Goal: Information Seeking & Learning: Learn about a topic

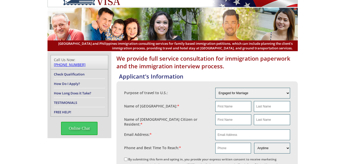
scroll to position [26, 0]
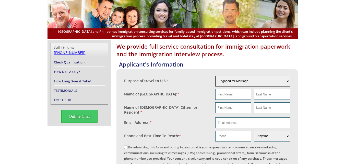
click at [288, 80] on select "Engaged for Marriage Already Married to [DEMOGRAPHIC_DATA] Citizen / Resident F…" at bounding box center [252, 81] width 75 height 11
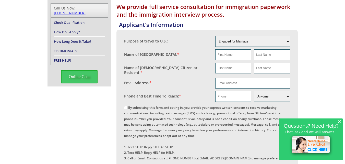
scroll to position [77, 0]
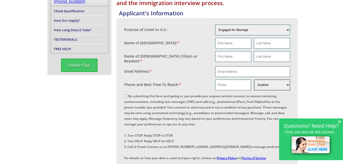
click at [285, 84] on select "Morning Afternoon Evening Weekend Anytime" at bounding box center [272, 84] width 36 height 11
click at [308, 91] on div "We provide full service consultation for immigration paperwork and the immigrat…" at bounding box center [172, 142] width 345 height 307
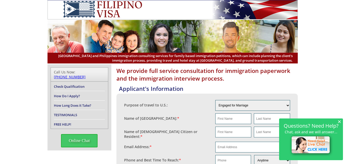
scroll to position [0, 0]
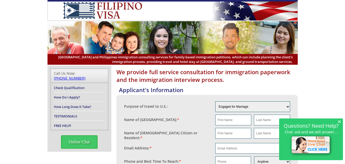
click at [72, 104] on link "How Long Does it Take?" at bounding box center [72, 106] width 37 height 5
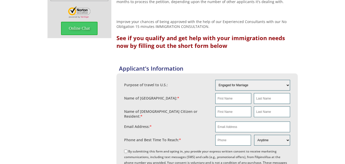
scroll to position [102, 0]
